Goal: Task Accomplishment & Management: Use online tool/utility

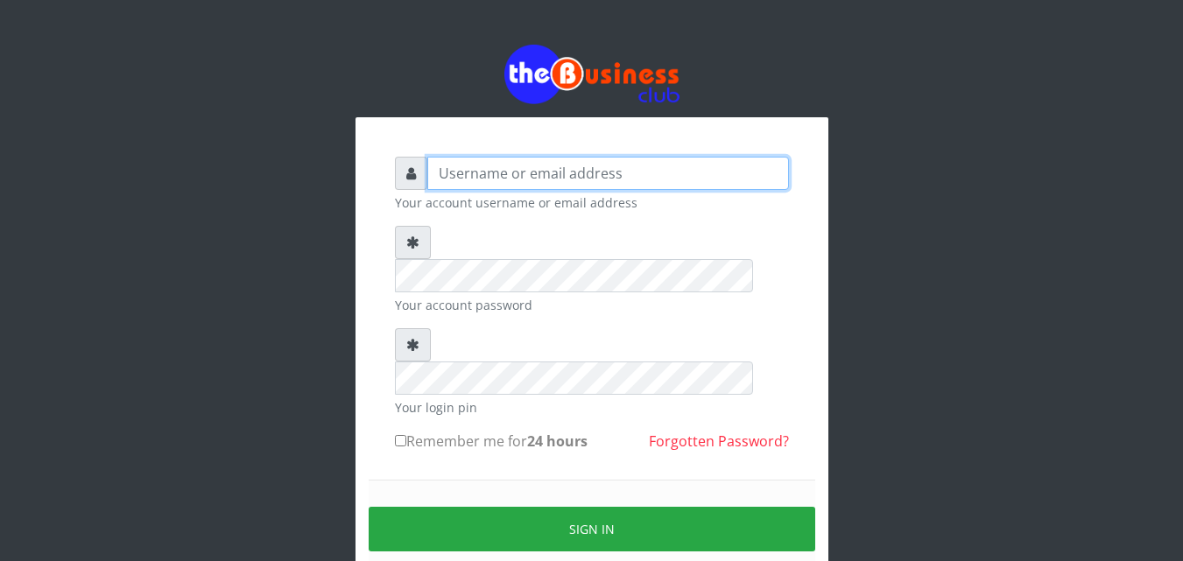
click at [438, 178] on input "text" at bounding box center [608, 173] width 362 height 33
type input "siesther"
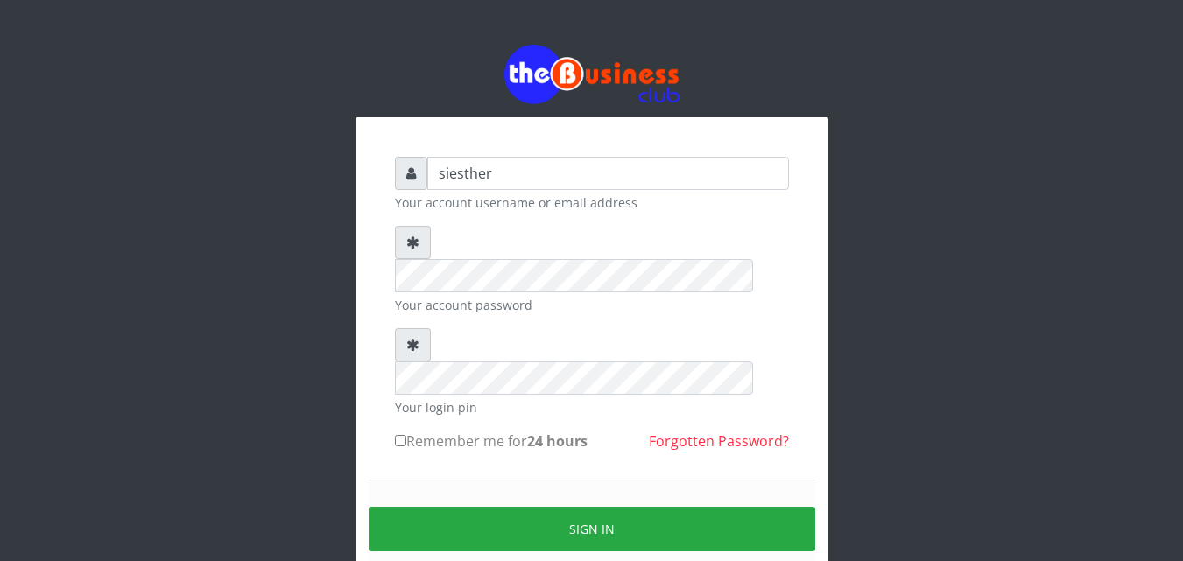
click at [454, 431] on div "Remember me for 24 hours Forgotten Password?" at bounding box center [592, 445] width 394 height 28
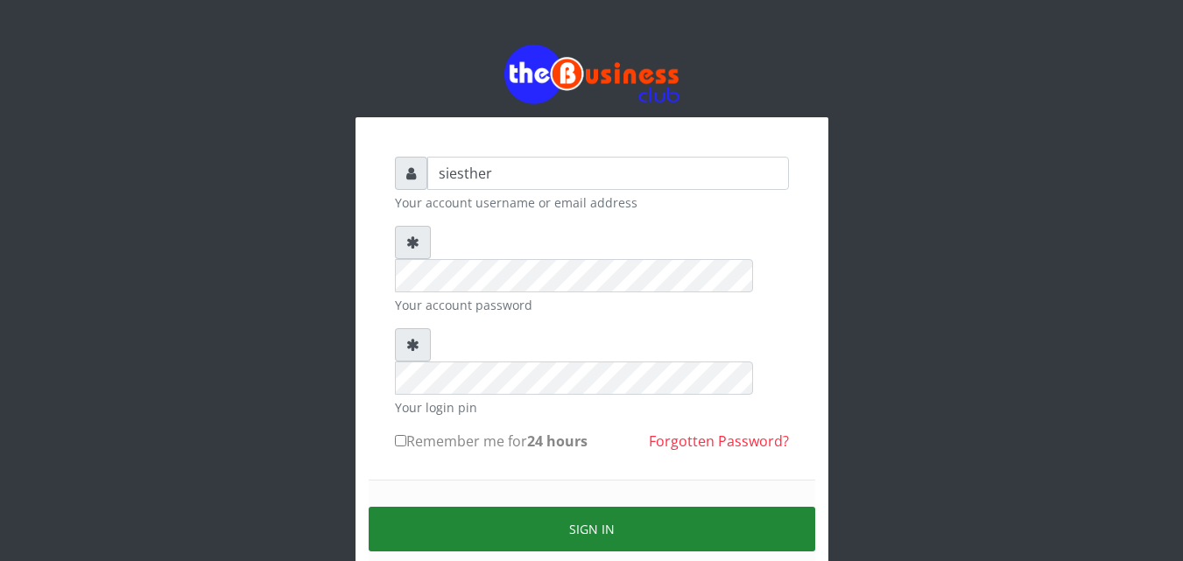
click at [605, 507] on button "Sign in" at bounding box center [592, 529] width 447 height 45
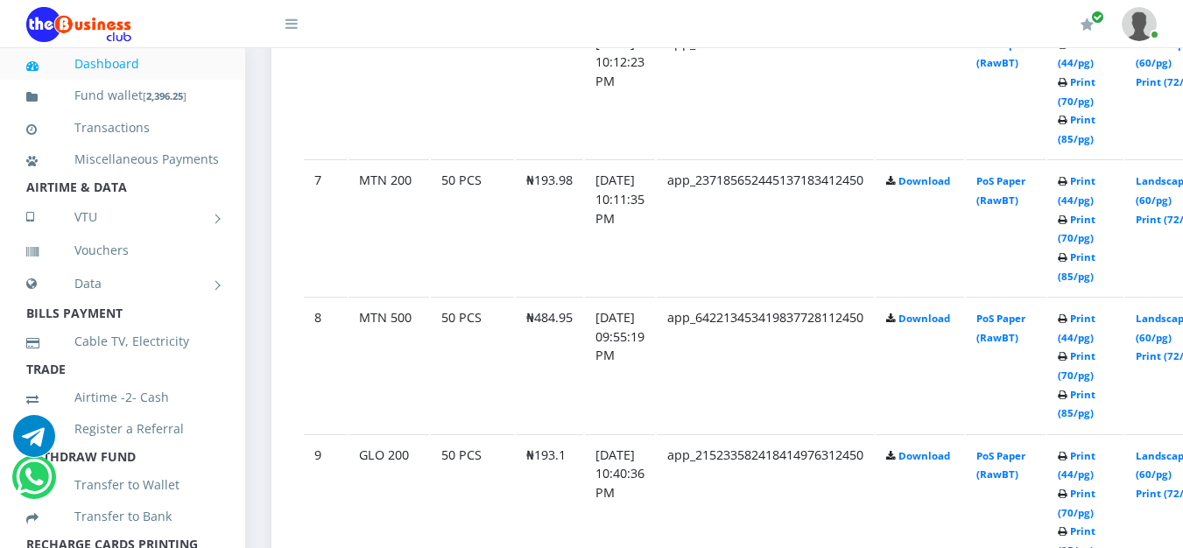
scroll to position [1745, 0]
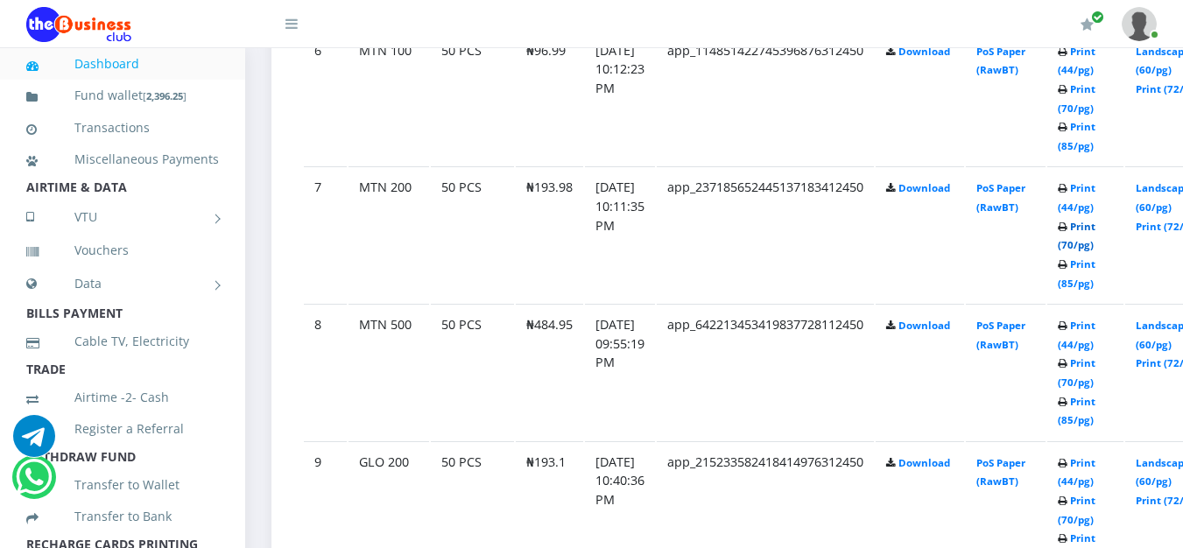
click at [1096, 243] on link "Print (70/pg)" at bounding box center [1077, 236] width 38 height 32
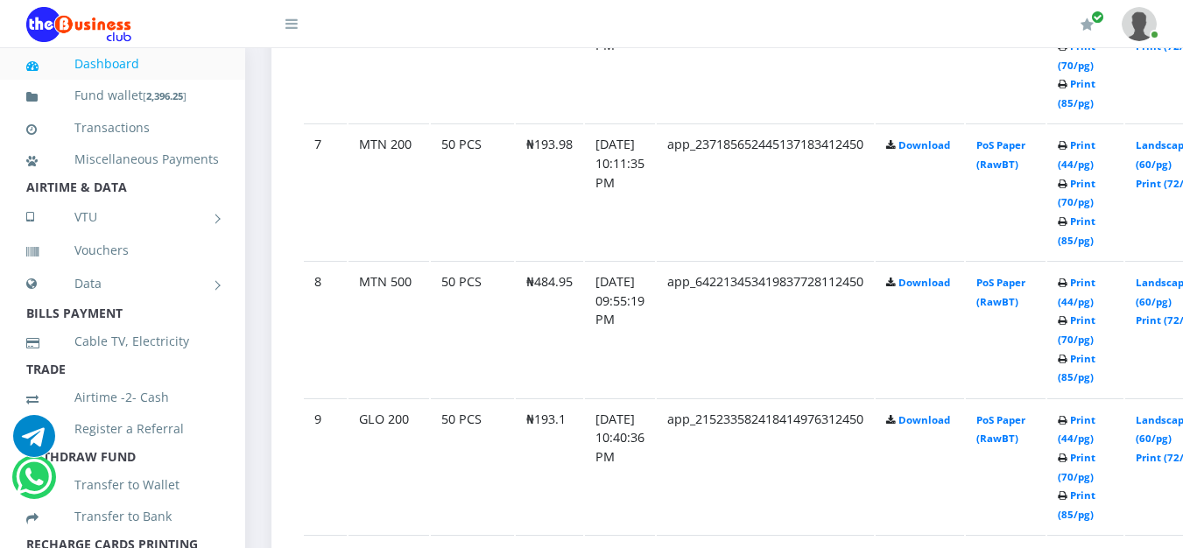
scroll to position [1745, 0]
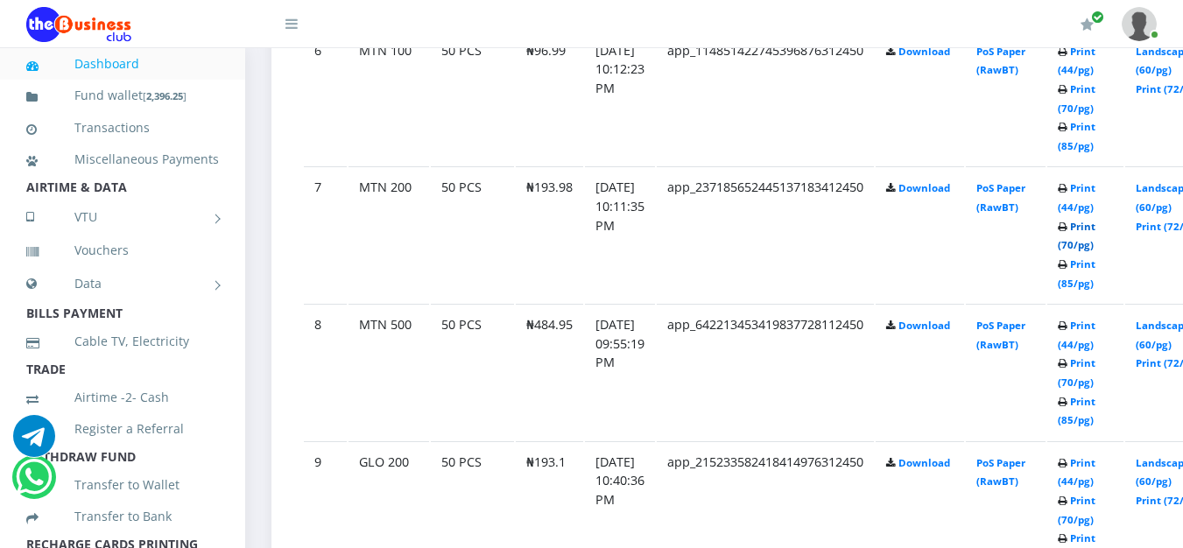
click at [1096, 245] on link "Print (70/pg)" at bounding box center [1077, 236] width 38 height 32
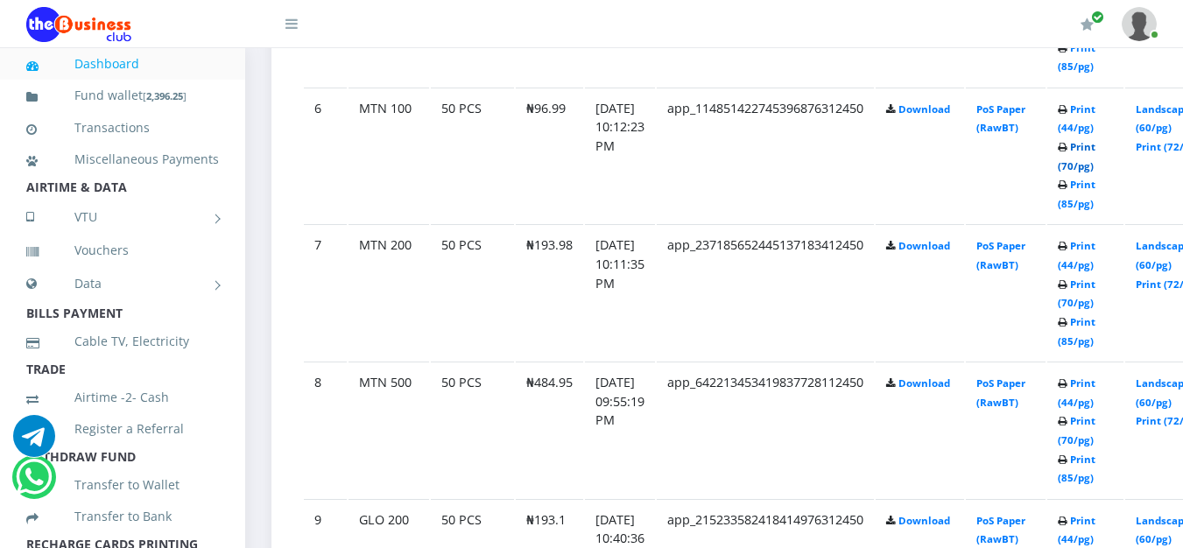
click at [1096, 168] on link "Print (70/pg)" at bounding box center [1077, 156] width 38 height 32
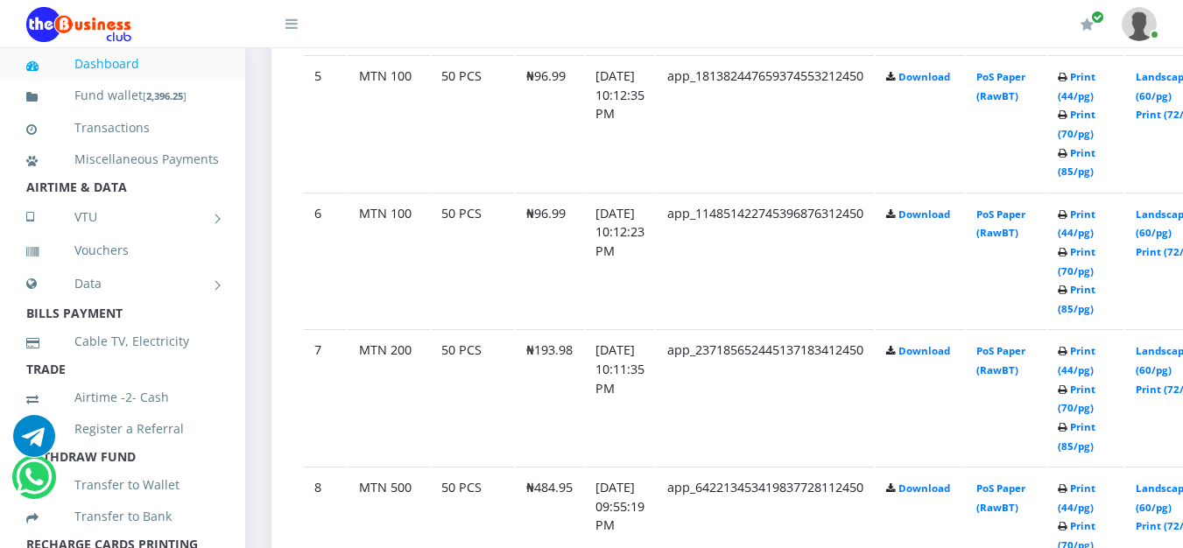
scroll to position [1548, 0]
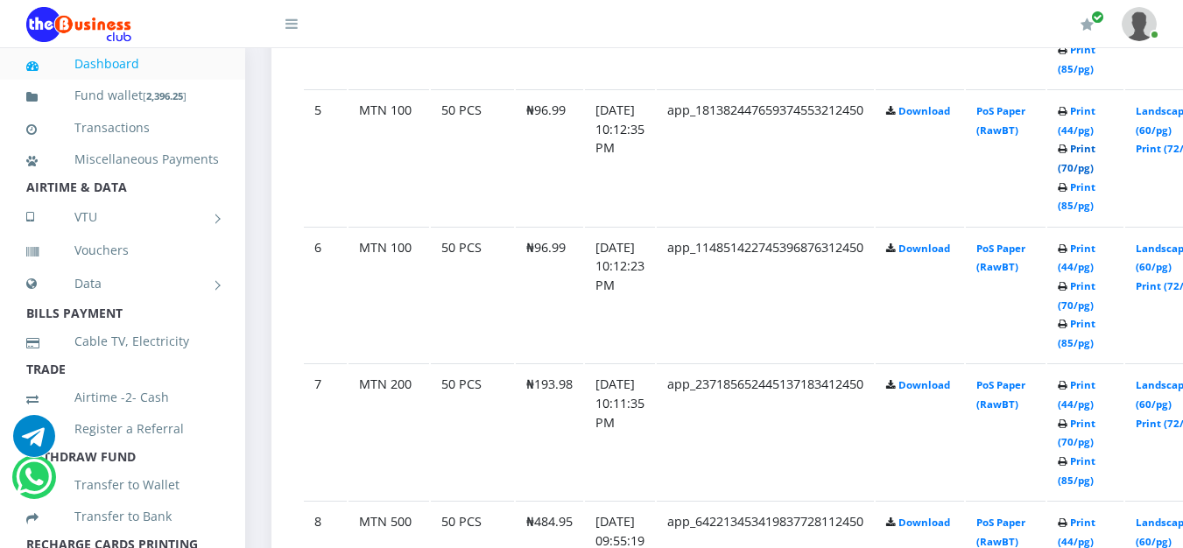
click at [1096, 171] on link "Print (70/pg)" at bounding box center [1077, 158] width 38 height 32
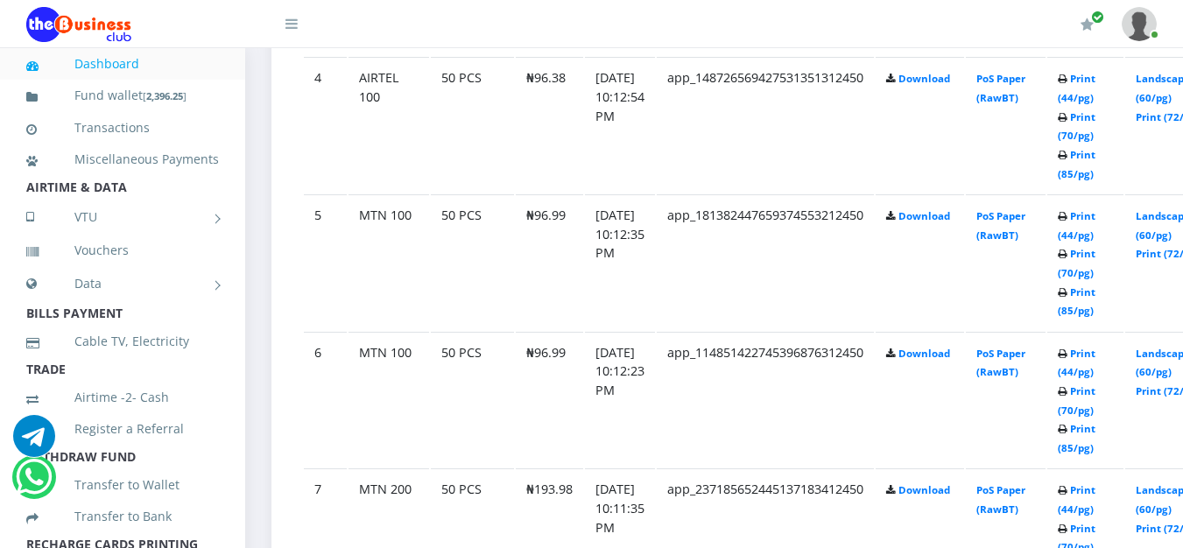
scroll to position [1422, 0]
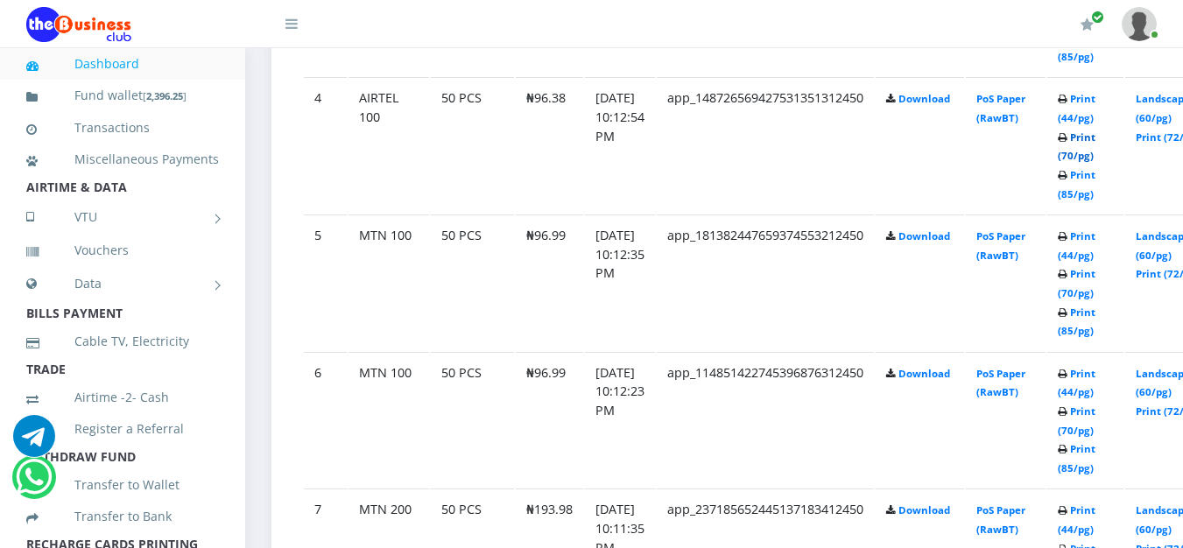
click at [1096, 162] on link "Print (70/pg)" at bounding box center [1077, 147] width 38 height 32
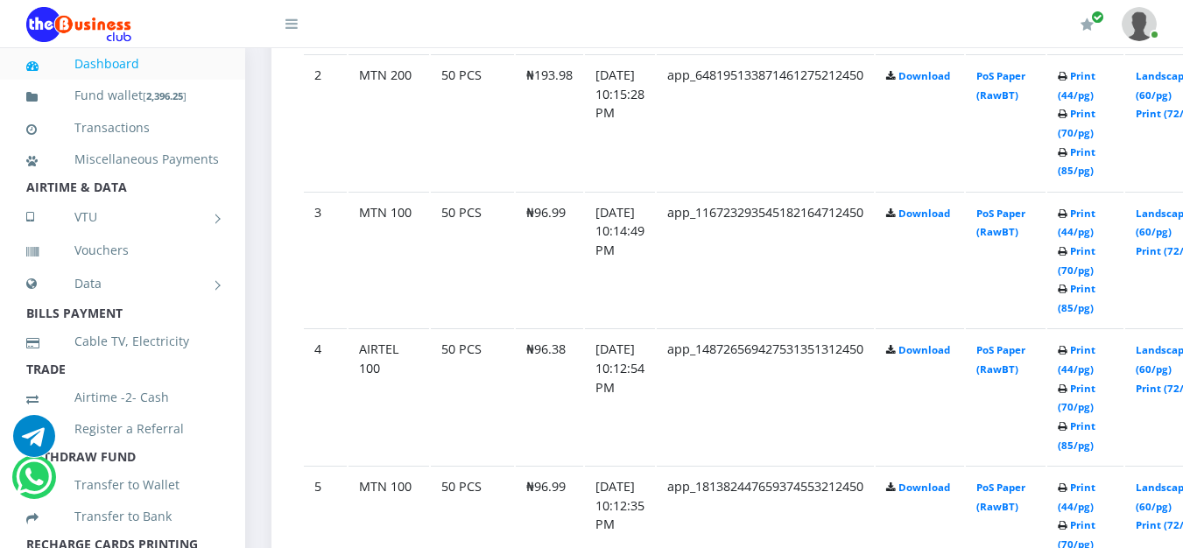
scroll to position [1164, 0]
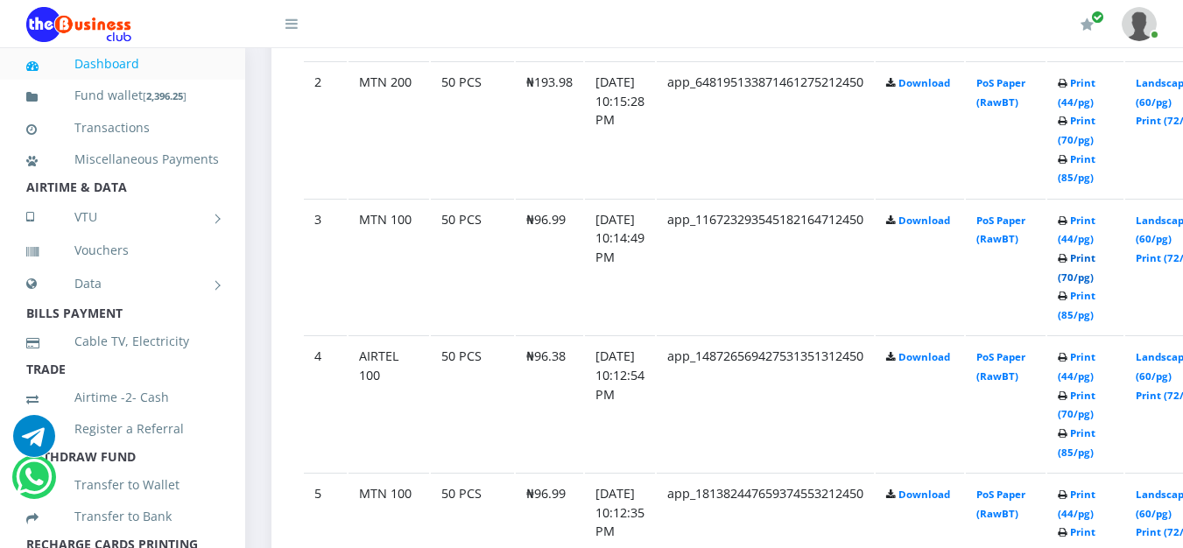
click at [1096, 279] on link "Print (70/pg)" at bounding box center [1077, 267] width 38 height 32
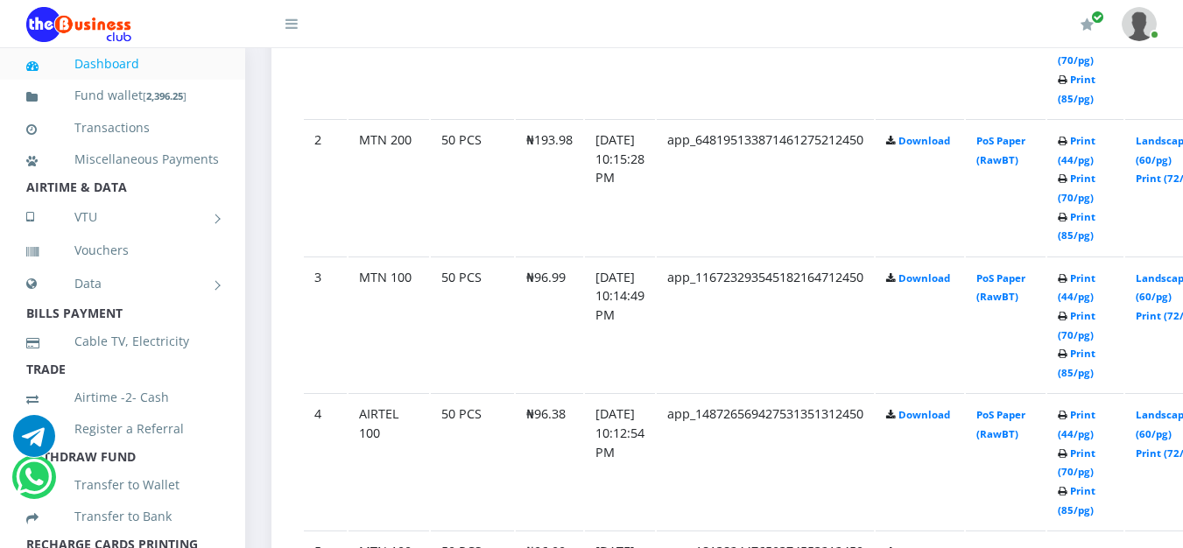
scroll to position [1164, 0]
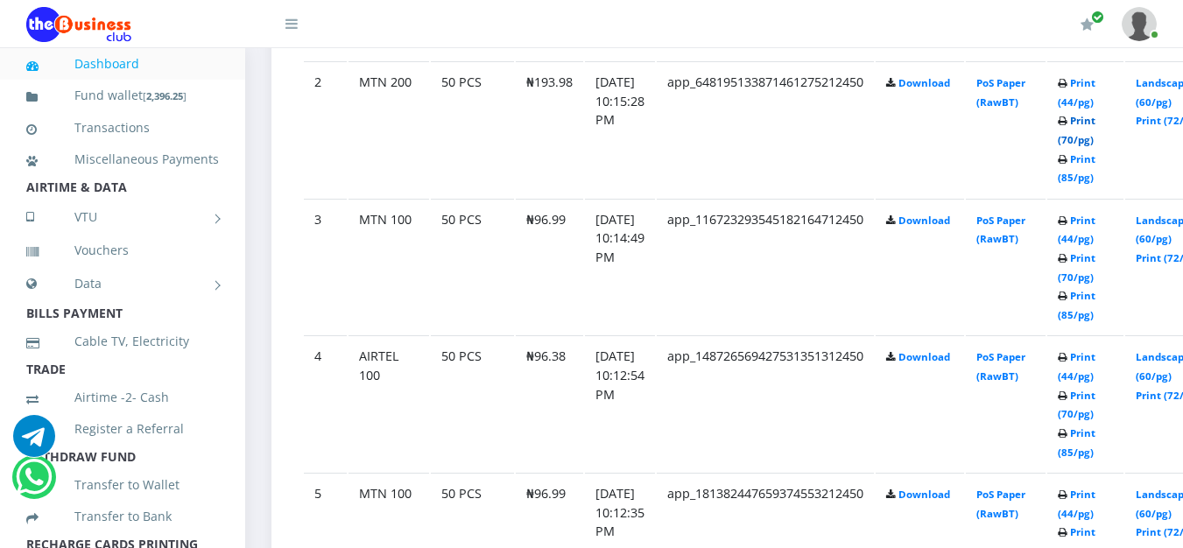
click at [1096, 144] on link "Print (70/pg)" at bounding box center [1077, 130] width 38 height 32
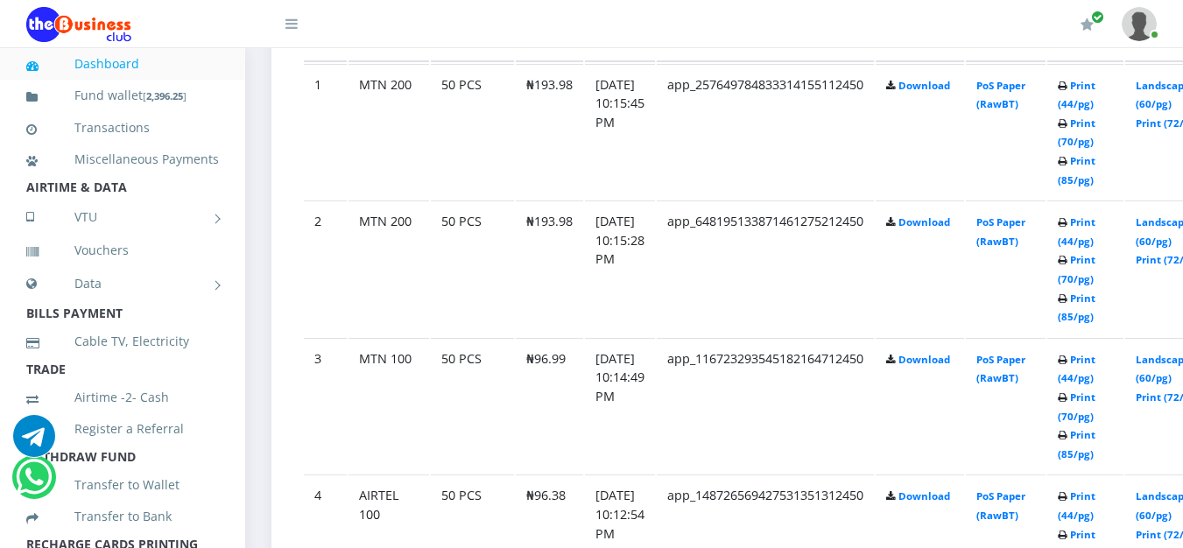
scroll to position [990, 0]
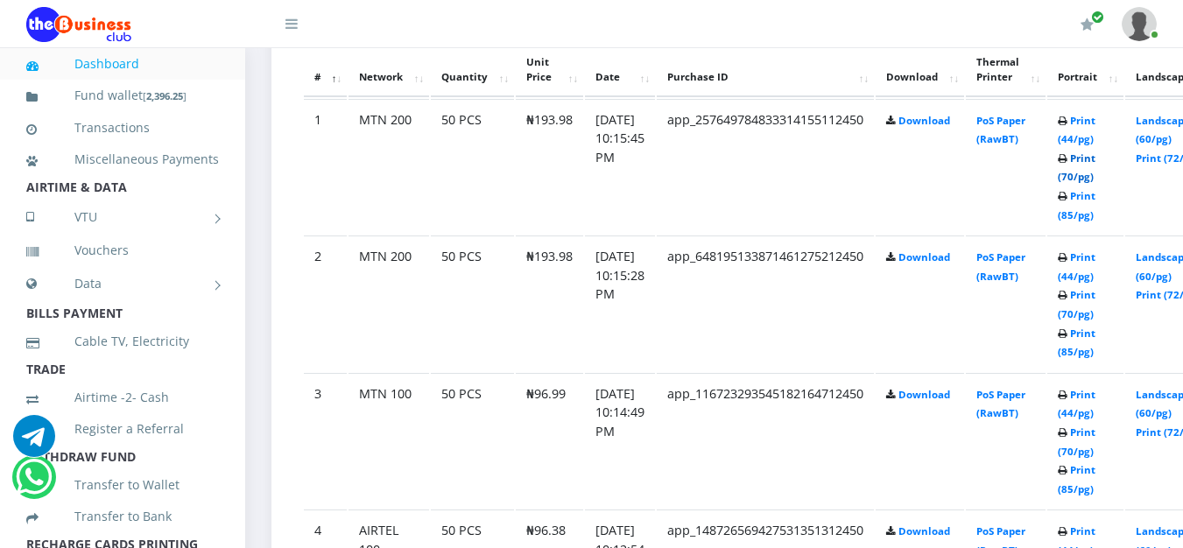
click at [1096, 179] on link "Print (70/pg)" at bounding box center [1077, 168] width 38 height 32
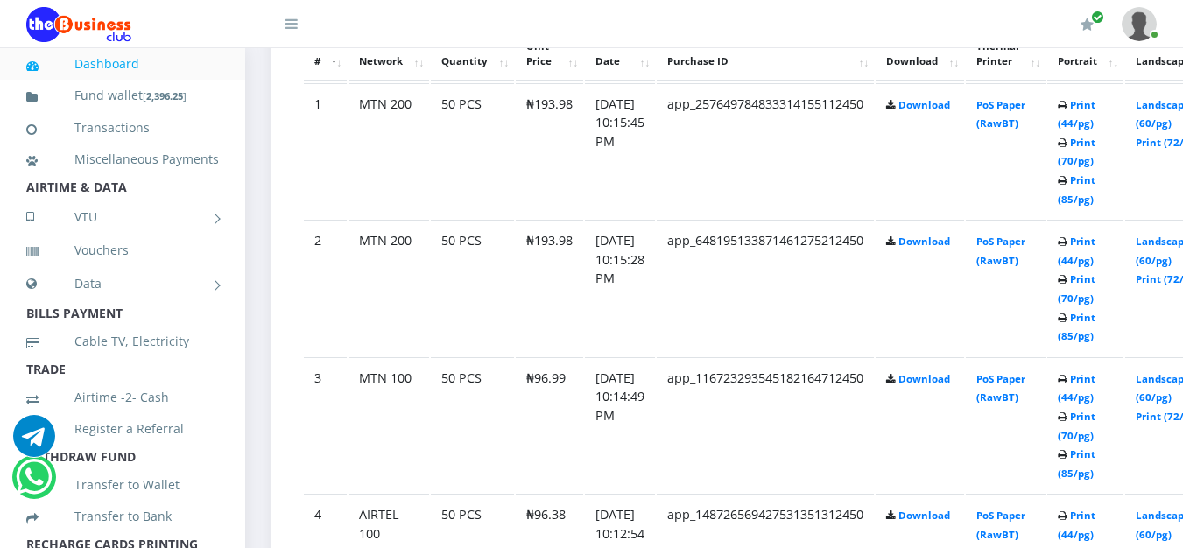
scroll to position [990, 0]
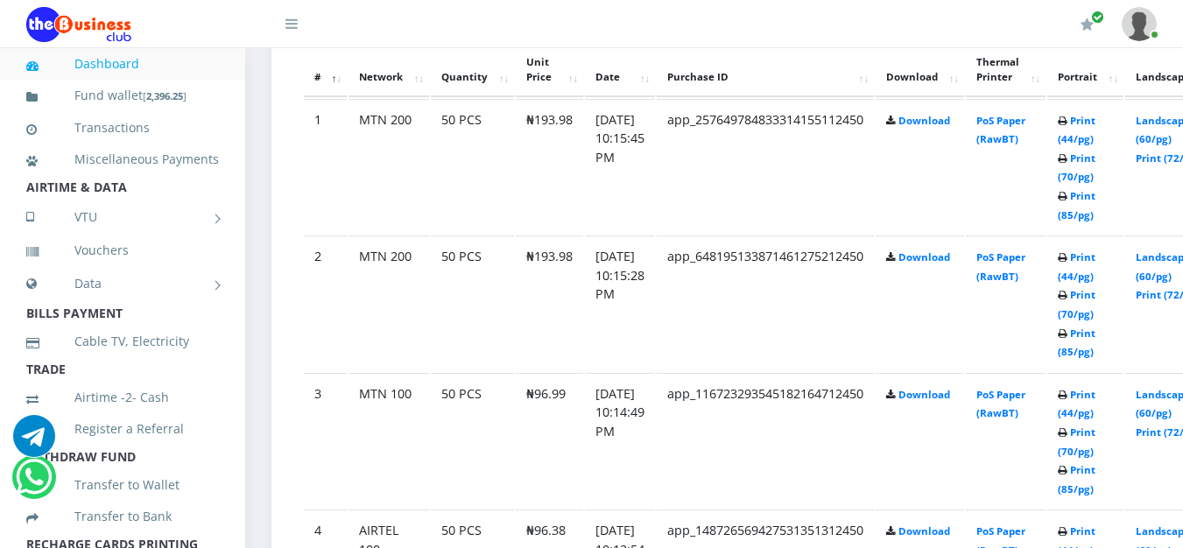
click at [1157, 34] on link at bounding box center [1139, 24] width 35 height 48
click at [1084, 123] on link "Logout" at bounding box center [1091, 122] width 114 height 28
